Goal: Communication & Community: Connect with others

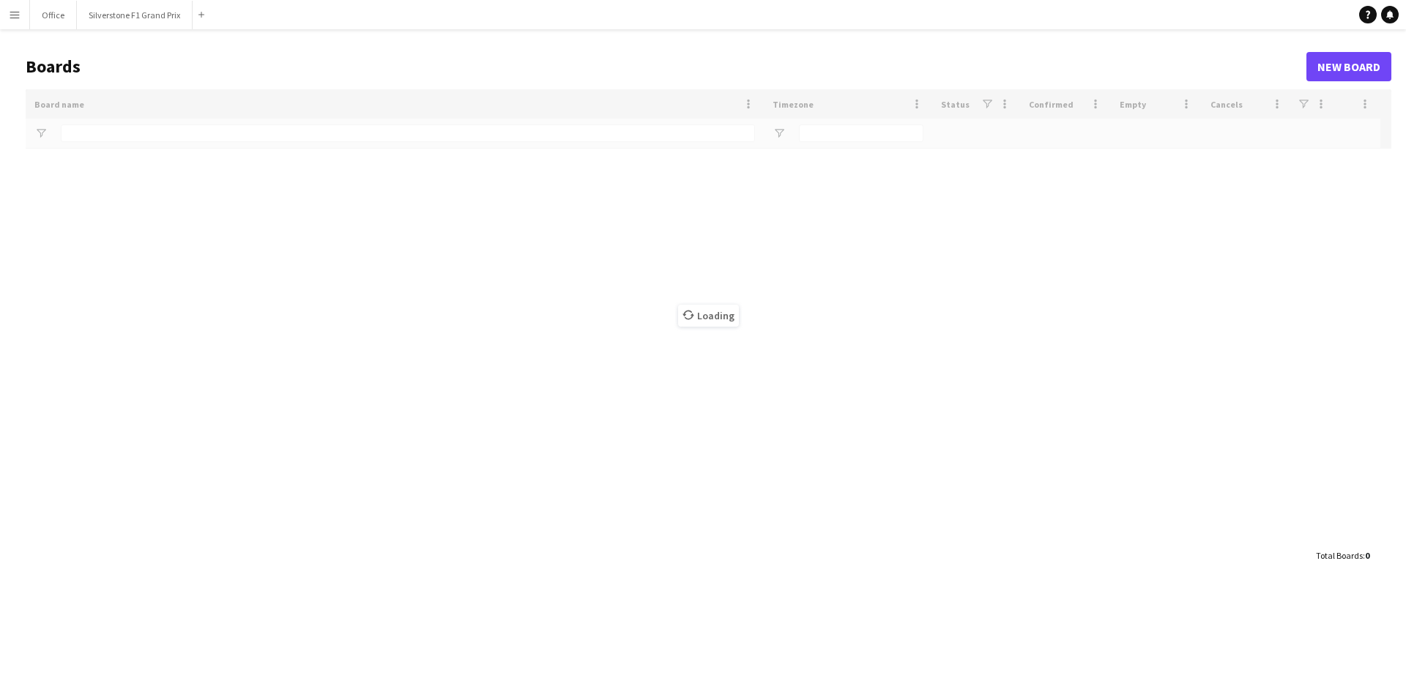
click at [18, 13] on app-icon "Menu" at bounding box center [15, 15] width 12 height 12
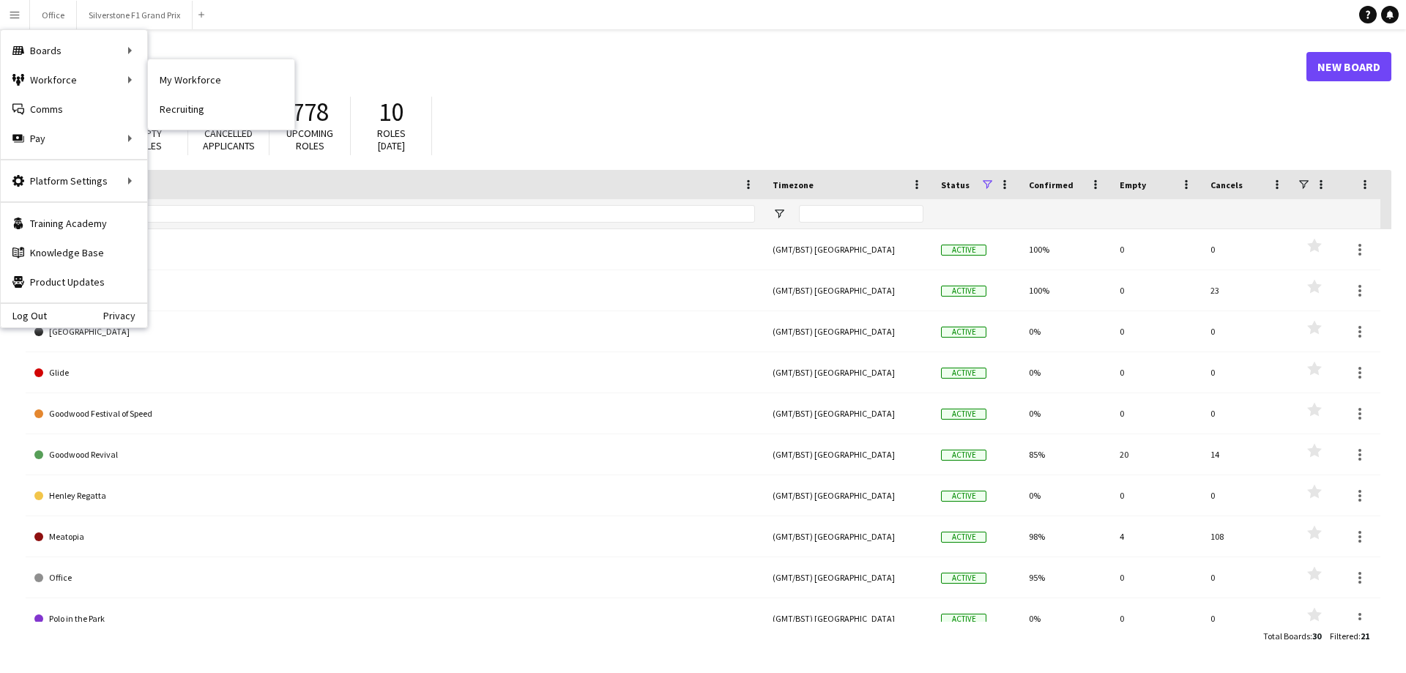
drag, startPoint x: 157, startPoint y: 82, endPoint x: 197, endPoint y: 170, distance: 96.3
click at [157, 82] on link "My Workforce" at bounding box center [221, 79] width 146 height 29
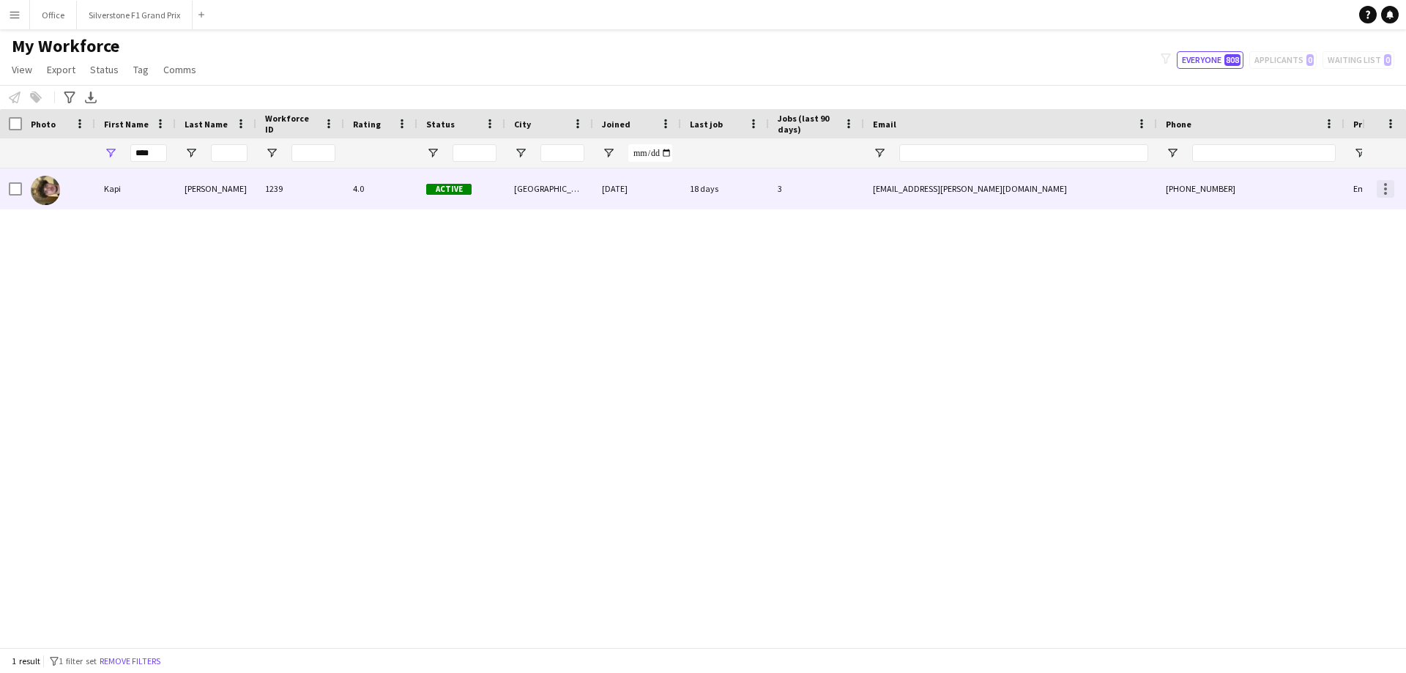
click at [1383, 191] on div at bounding box center [1385, 189] width 18 height 18
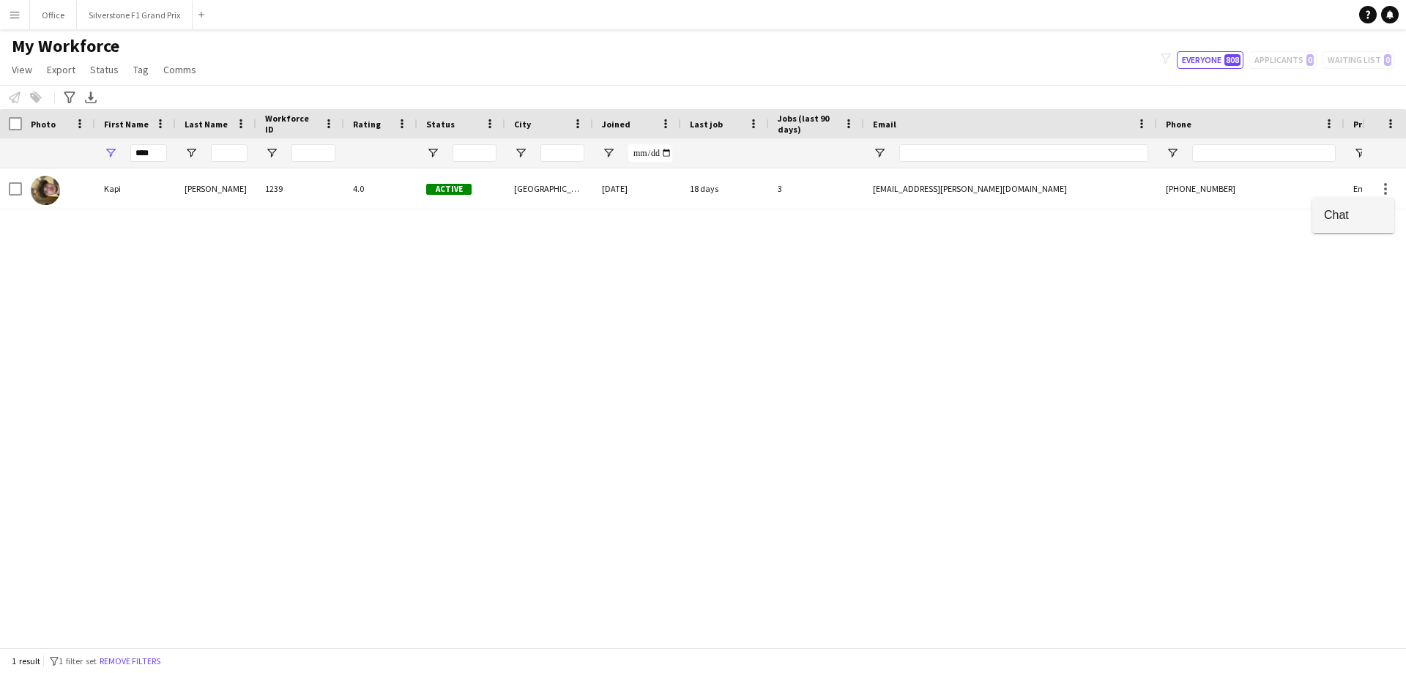
click at [1357, 214] on span "Chat" at bounding box center [1353, 214] width 59 height 13
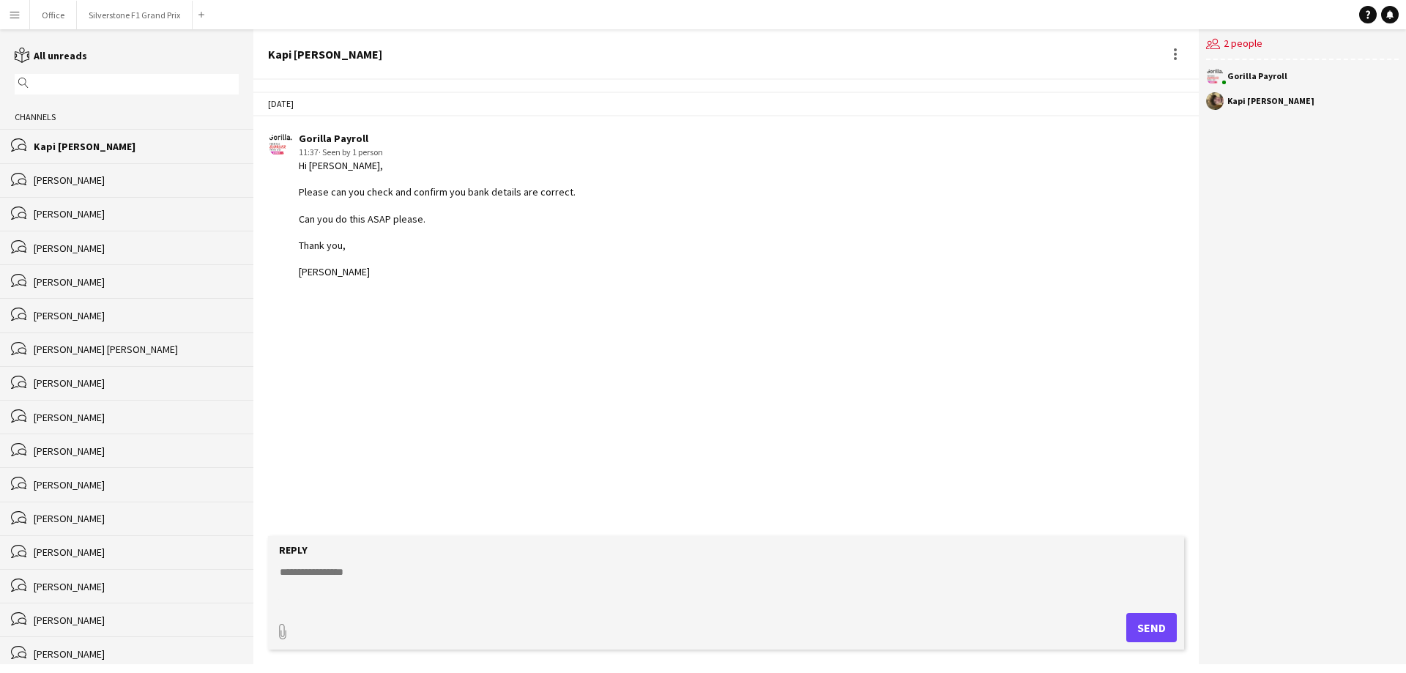
click at [357, 564] on textarea at bounding box center [728, 583] width 901 height 38
click at [725, 328] on div "[DATE] Gorilla Payroll 11:37 · Seen by 1 person Hi [PERSON_NAME], Please can yo…" at bounding box center [725, 308] width 945 height 456
